Goal: Information Seeking & Learning: Learn about a topic

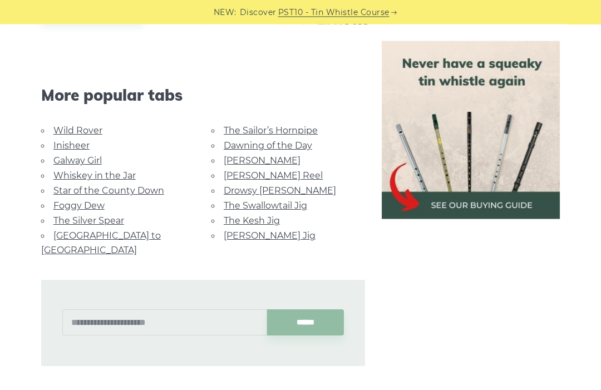
scroll to position [767, 0]
click at [82, 215] on link "The Silver Spear" at bounding box center [88, 220] width 71 height 11
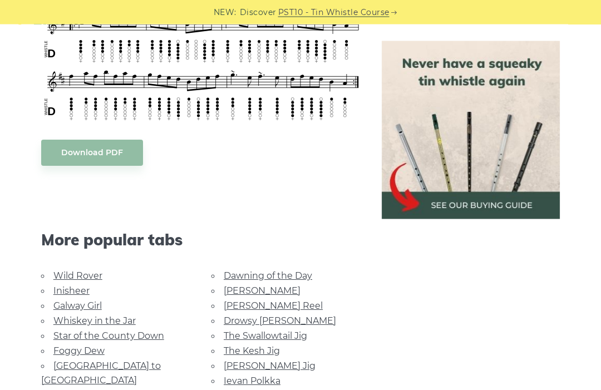
scroll to position [508, 0]
click at [98, 347] on link "Foggy Dew" at bounding box center [78, 351] width 51 height 11
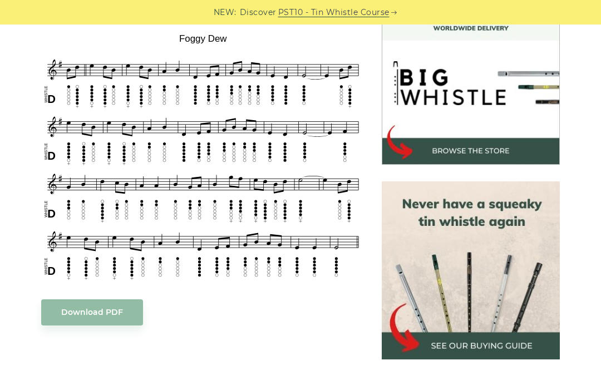
scroll to position [328, 0]
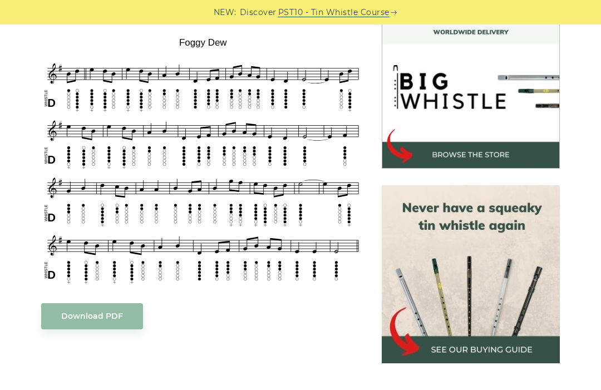
click at [595, 19] on div "NEW: Discover PST10 - Tin Whistle Course" at bounding box center [300, 12] width 601 height 24
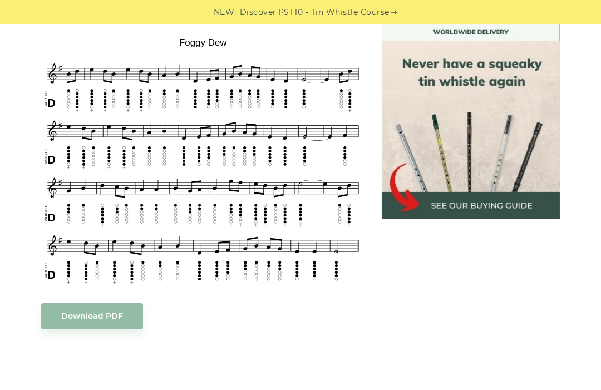
click at [479, 375] on div at bounding box center [471, 333] width 195 height 684
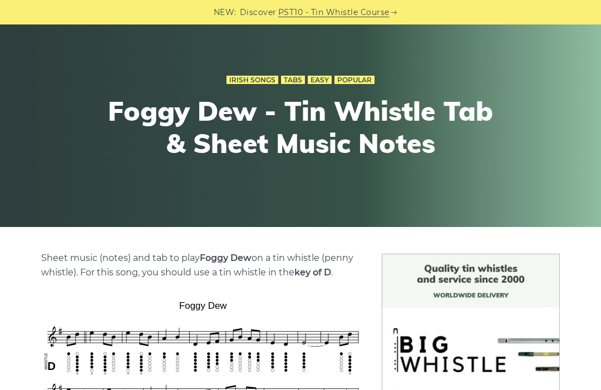
scroll to position [0, 0]
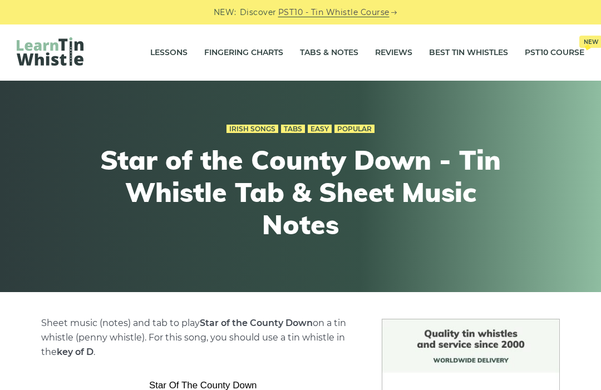
click at [305, 63] on link "Tabs & Notes" at bounding box center [329, 53] width 58 height 28
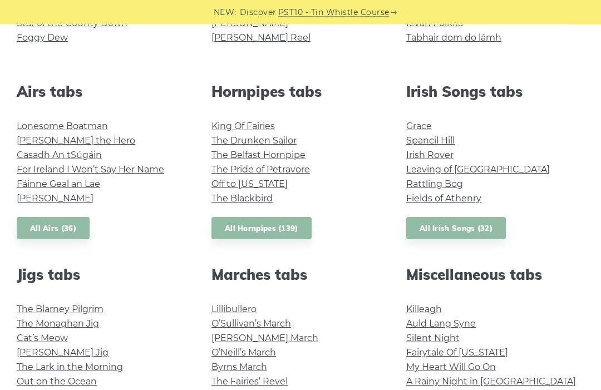
scroll to position [397, 0]
click at [420, 179] on link "Rattling Bog" at bounding box center [434, 184] width 57 height 11
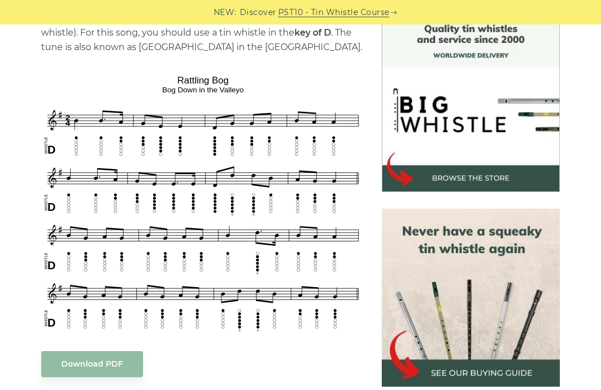
scroll to position [306, 0]
